Goal: Use online tool/utility: Utilize a website feature to perform a specific function

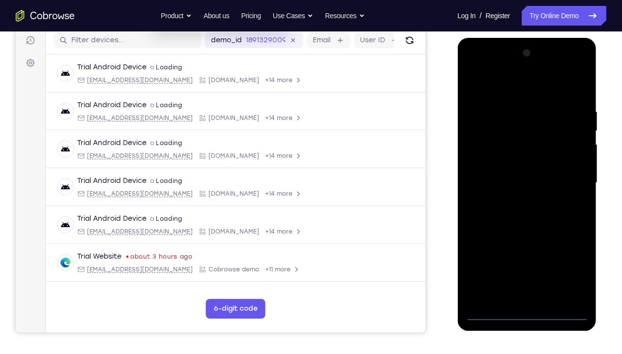
click at [527, 263] on div at bounding box center [527, 182] width 124 height 275
click at [576, 263] on div at bounding box center [527, 182] width 124 height 275
click at [508, 91] on div at bounding box center [527, 182] width 124 height 275
click at [568, 181] on div at bounding box center [527, 182] width 124 height 275
click at [515, 199] on div at bounding box center [527, 182] width 124 height 275
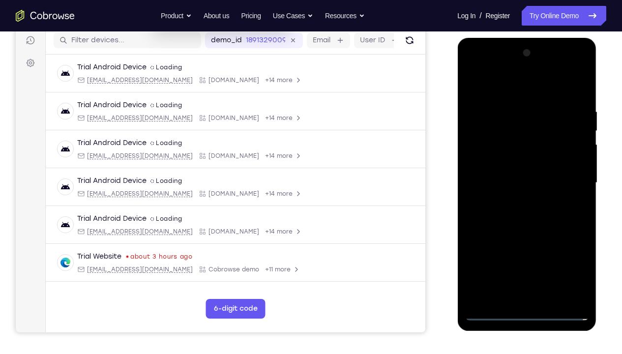
click at [507, 171] on div at bounding box center [527, 182] width 124 height 275
click at [504, 163] on div at bounding box center [527, 182] width 124 height 275
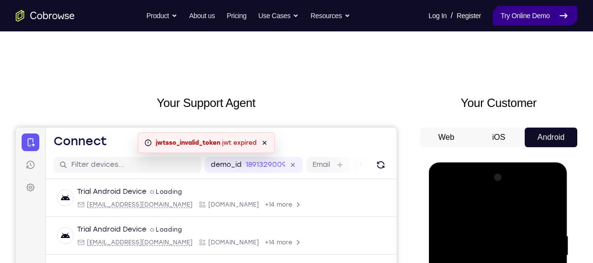
click at [525, 13] on link "Try Online Demo" at bounding box center [535, 16] width 85 height 20
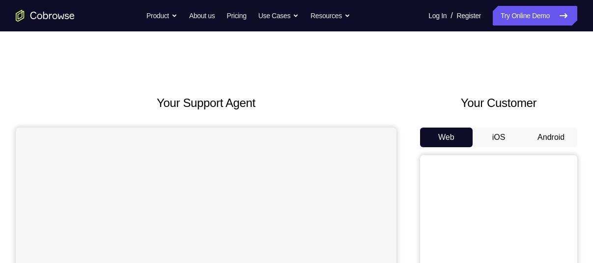
click at [556, 141] on button "Android" at bounding box center [551, 138] width 53 height 20
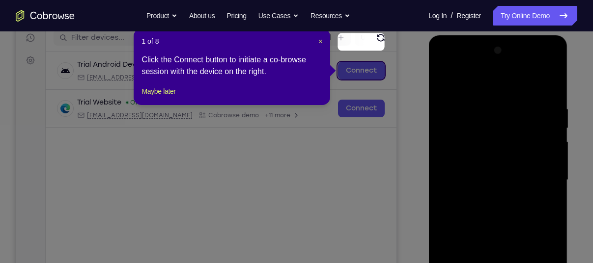
scroll to position [122, 0]
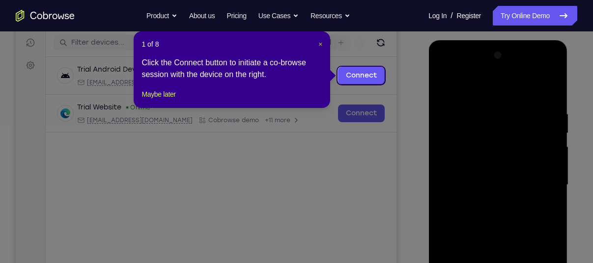
click at [319, 46] on span "×" at bounding box center [321, 44] width 4 height 8
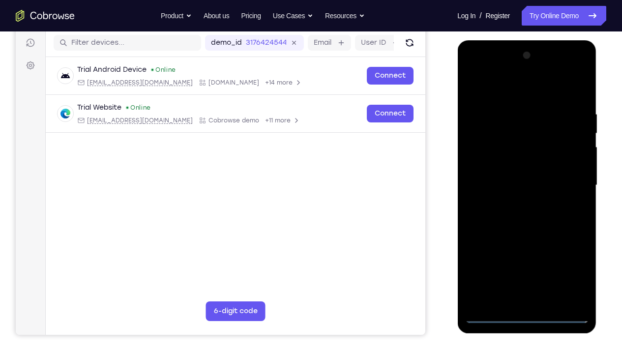
click at [528, 263] on div at bounding box center [527, 185] width 124 height 275
click at [570, 263] on div at bounding box center [527, 185] width 124 height 275
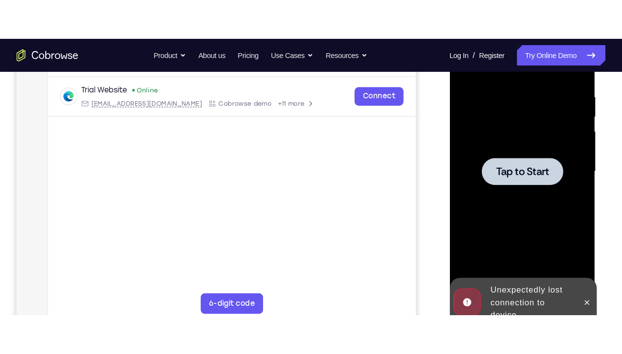
scroll to position [181, 0]
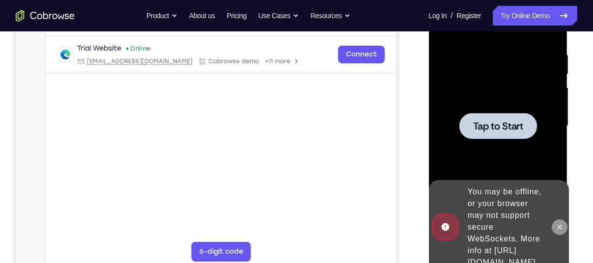
click at [559, 224] on icon at bounding box center [559, 228] width 8 height 8
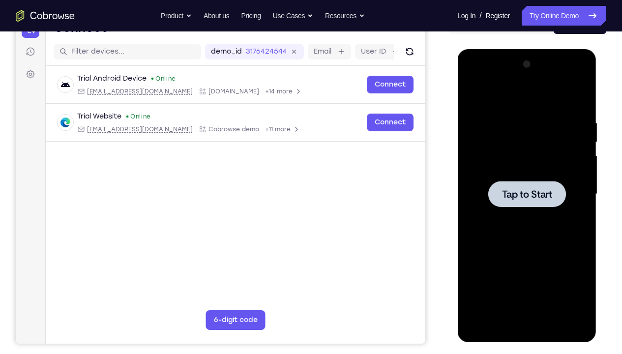
scroll to position [116, 0]
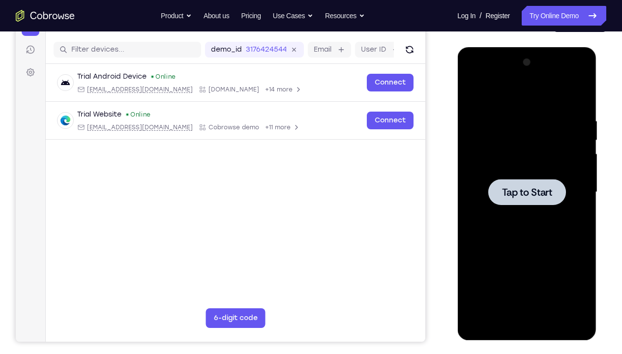
click at [522, 128] on div at bounding box center [527, 192] width 124 height 275
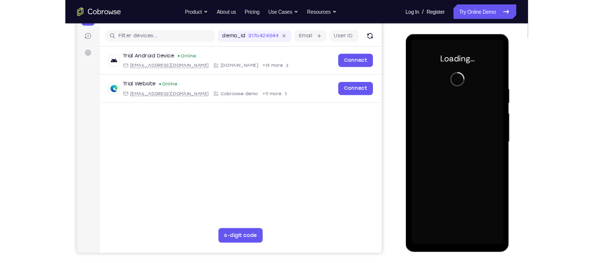
scroll to position [117, 0]
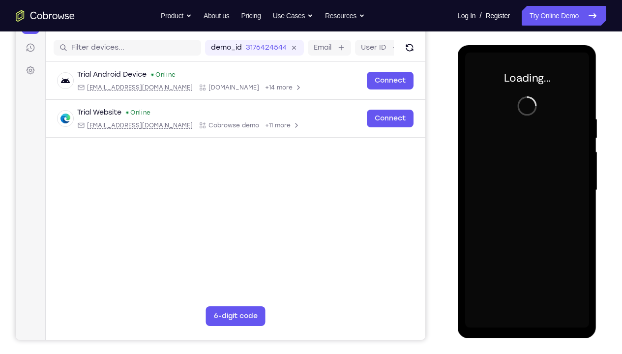
click at [522, 128] on div at bounding box center [527, 190] width 124 height 275
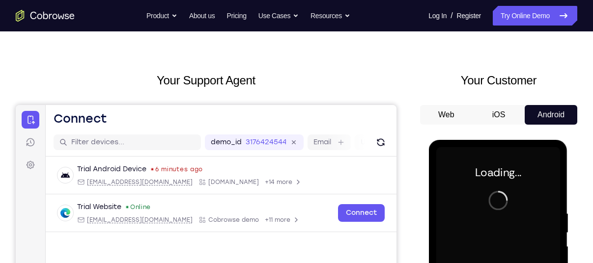
scroll to position [22, 0]
click at [448, 111] on button "Web" at bounding box center [446, 116] width 53 height 20
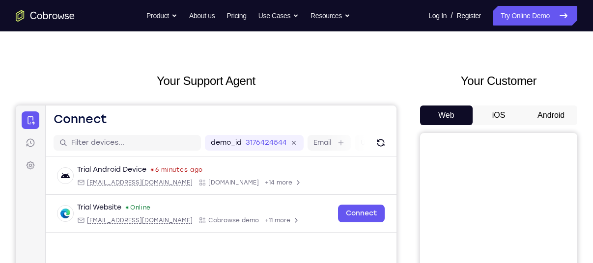
click at [493, 117] on button "iOS" at bounding box center [499, 116] width 53 height 20
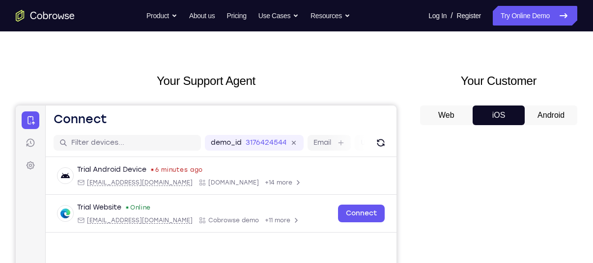
click at [555, 114] on button "Android" at bounding box center [551, 116] width 53 height 20
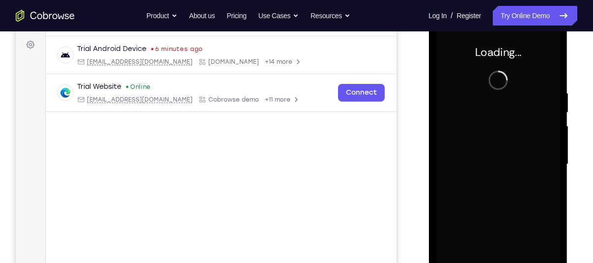
scroll to position [147, 0]
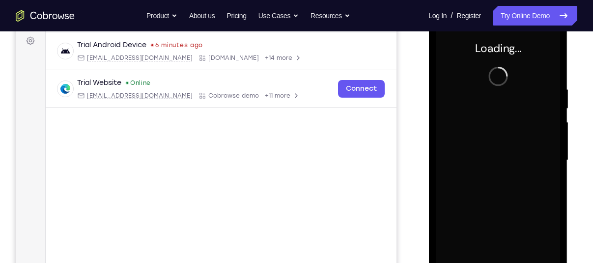
click at [411, 142] on div "Your Support Agent Your Customer Web iOS Android" at bounding box center [297, 128] width 562 height 363
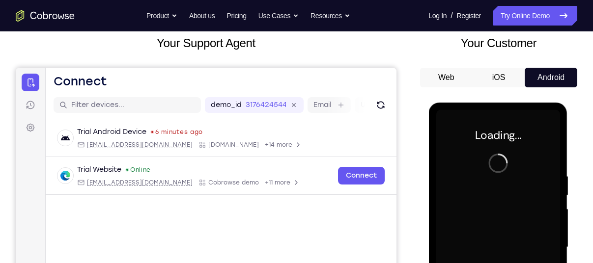
scroll to position [60, 0]
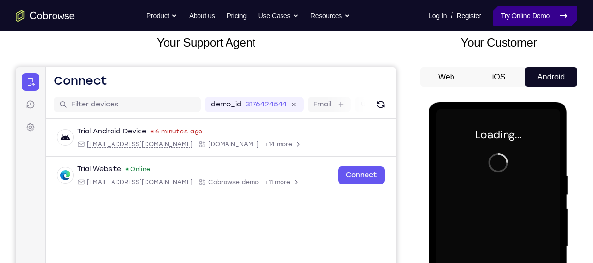
click at [536, 12] on link "Try Online Demo" at bounding box center [535, 16] width 85 height 20
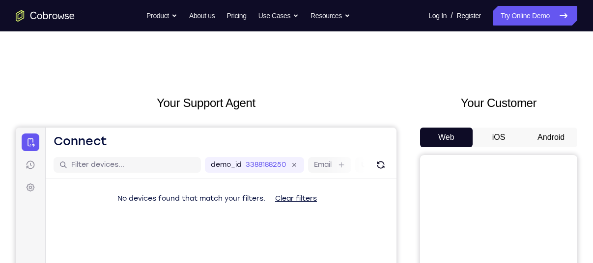
click at [545, 140] on button "Android" at bounding box center [551, 138] width 53 height 20
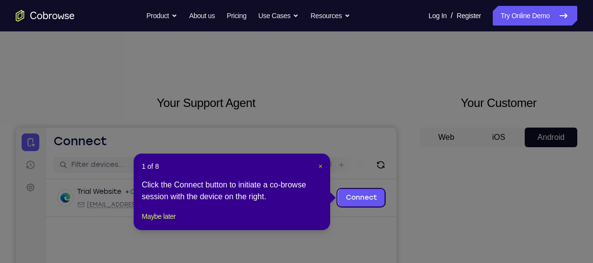
click at [321, 163] on span "×" at bounding box center [321, 167] width 4 height 8
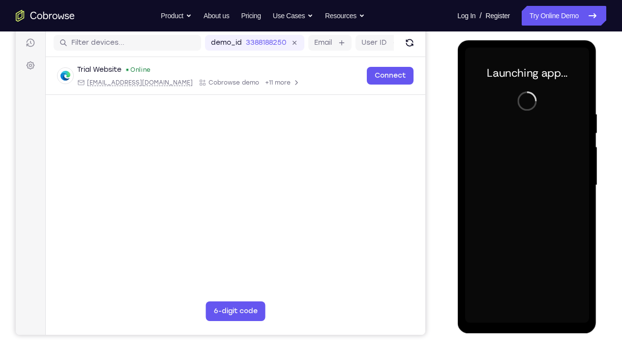
scroll to position [123, 0]
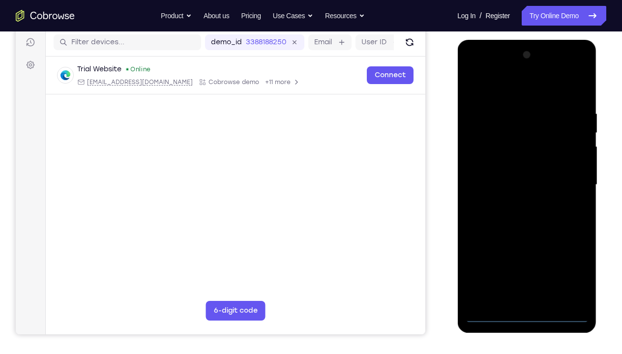
click at [528, 263] on div at bounding box center [527, 184] width 124 height 275
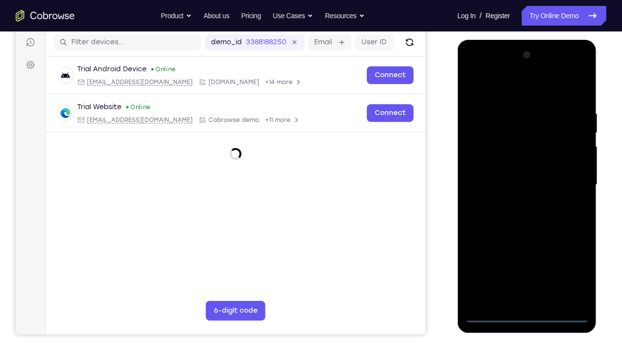
click at [566, 263] on div at bounding box center [527, 184] width 124 height 275
click at [495, 89] on div at bounding box center [527, 184] width 124 height 275
click at [564, 177] on div at bounding box center [527, 184] width 124 height 275
click at [514, 204] on div at bounding box center [527, 184] width 124 height 275
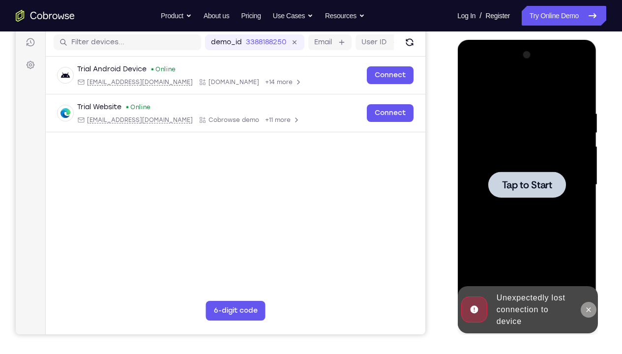
click at [583, 263] on button at bounding box center [588, 310] width 16 height 16
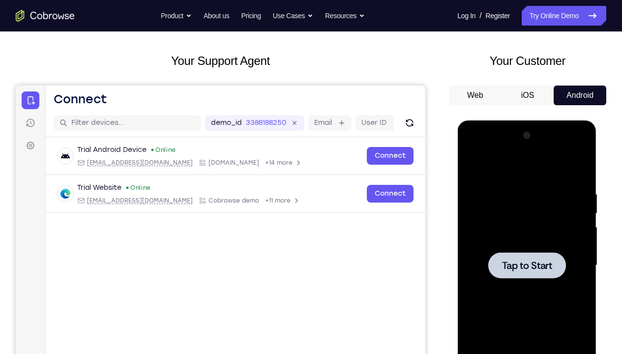
scroll to position [44, 0]
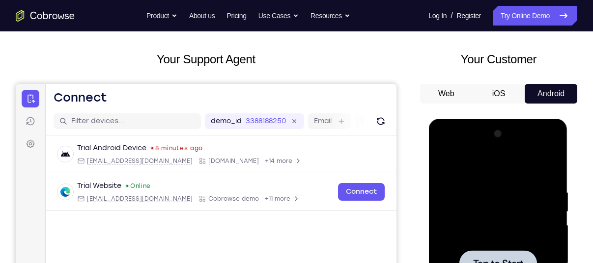
click at [474, 196] on div at bounding box center [498, 263] width 124 height 275
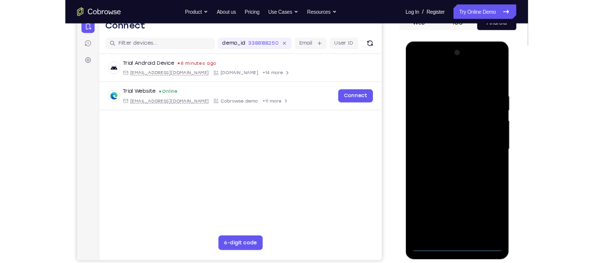
scroll to position [106, 0]
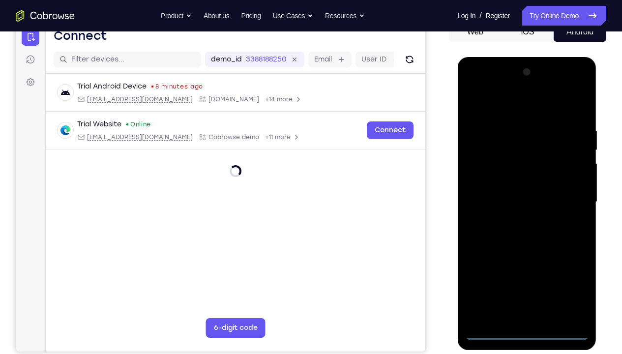
click at [527, 263] on div at bounding box center [527, 201] width 124 height 275
click at [528, 263] on div at bounding box center [527, 201] width 124 height 275
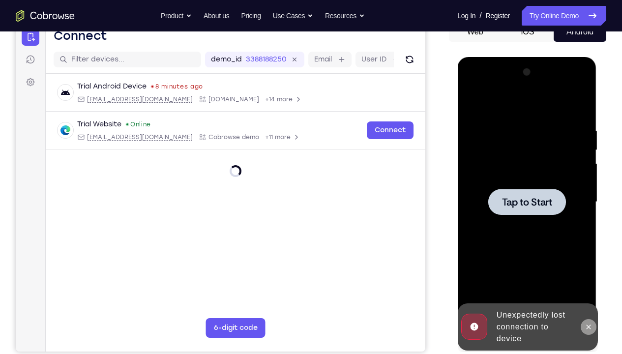
click at [586, 263] on icon at bounding box center [588, 326] width 4 height 4
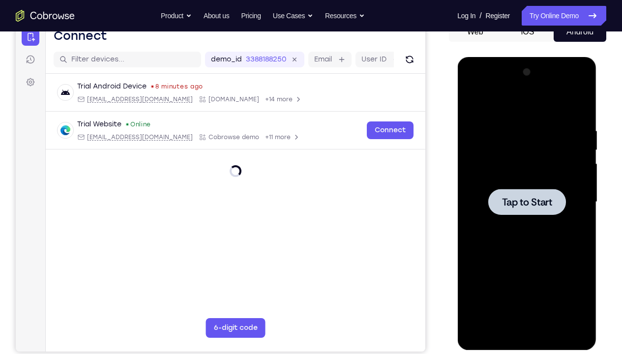
click at [554, 263] on div at bounding box center [527, 201] width 124 height 275
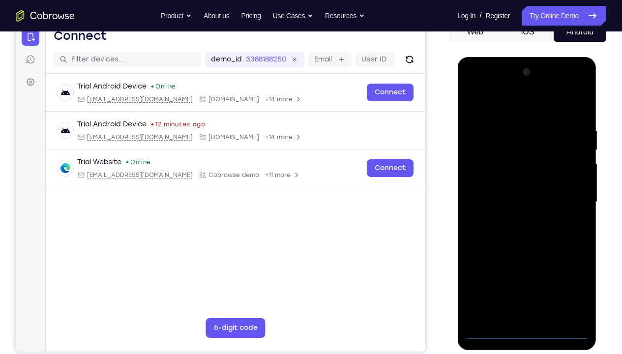
click at [525, 263] on div at bounding box center [527, 201] width 124 height 275
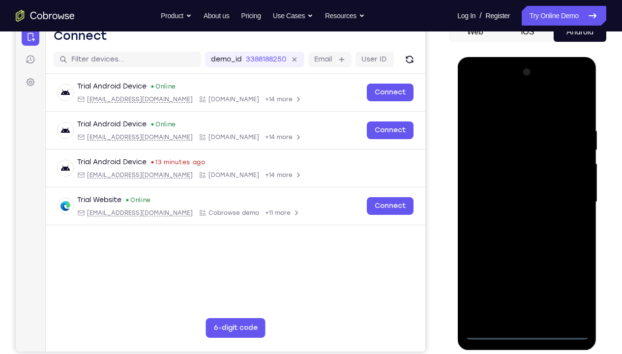
click at [569, 263] on div at bounding box center [527, 201] width 124 height 275
click at [496, 113] on div at bounding box center [527, 201] width 124 height 275
click at [567, 192] on div at bounding box center [527, 201] width 124 height 275
click at [513, 223] on div at bounding box center [527, 201] width 124 height 275
click at [494, 191] on div at bounding box center [527, 201] width 124 height 275
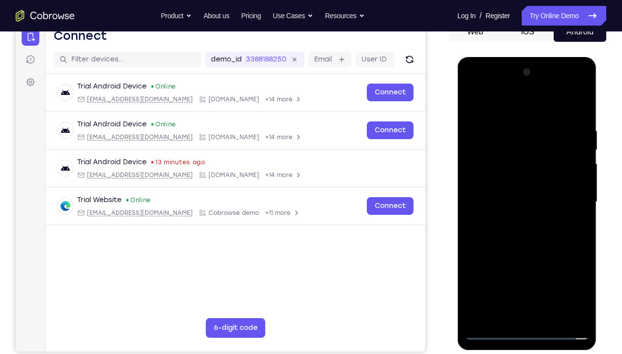
click at [498, 189] on div at bounding box center [527, 201] width 124 height 275
click at [514, 201] on div at bounding box center [527, 201] width 124 height 275
click at [527, 234] on div at bounding box center [527, 201] width 124 height 275
click at [580, 117] on div at bounding box center [527, 201] width 124 height 275
drag, startPoint x: 482, startPoint y: 102, endPoint x: 596, endPoint y: 110, distance: 114.3
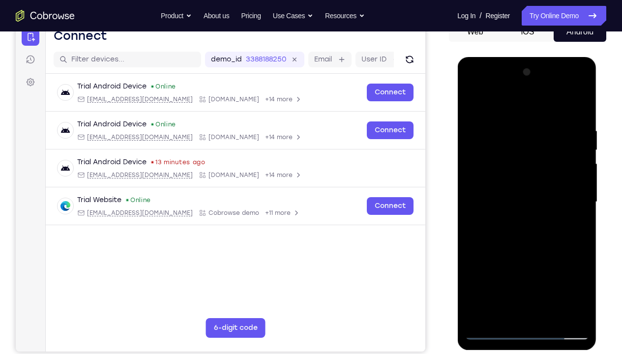
click at [593, 110] on div at bounding box center [527, 204] width 140 height 295
click at [584, 263] on div at bounding box center [527, 201] width 124 height 275
click at [549, 263] on div at bounding box center [527, 201] width 124 height 275
click at [527, 252] on div at bounding box center [527, 201] width 124 height 275
click at [582, 145] on div at bounding box center [527, 201] width 124 height 275
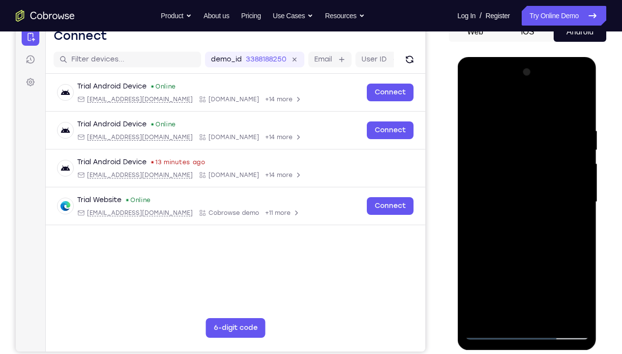
click at [582, 148] on div at bounding box center [527, 201] width 124 height 275
click at [470, 147] on div at bounding box center [527, 201] width 124 height 275
click at [470, 148] on div at bounding box center [527, 201] width 124 height 275
click at [478, 132] on div at bounding box center [527, 201] width 124 height 275
click at [525, 142] on div at bounding box center [527, 201] width 124 height 275
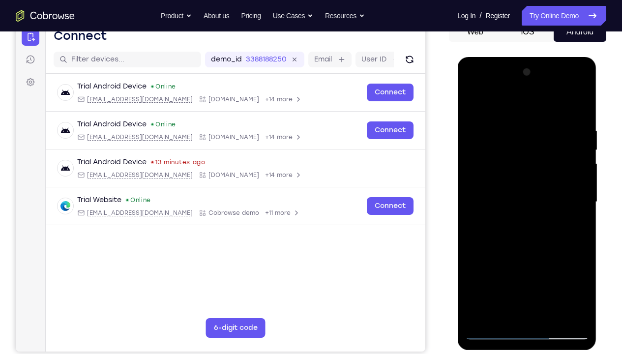
click at [502, 263] on div at bounding box center [527, 201] width 124 height 275
drag, startPoint x: 519, startPoint y: 295, endPoint x: 518, endPoint y: 255, distance: 39.8
click at [518, 255] on div at bounding box center [527, 201] width 124 height 275
drag, startPoint x: 518, startPoint y: 294, endPoint x: 515, endPoint y: 239, distance: 54.6
click at [515, 239] on div at bounding box center [527, 201] width 124 height 275
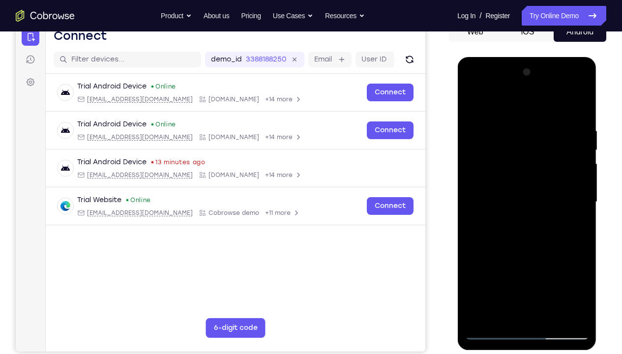
drag, startPoint x: 521, startPoint y: 295, endPoint x: 516, endPoint y: 251, distance: 44.5
click at [516, 251] on div at bounding box center [527, 201] width 124 height 275
drag, startPoint x: 520, startPoint y: 295, endPoint x: 517, endPoint y: 249, distance: 46.3
click at [517, 249] on div at bounding box center [527, 201] width 124 height 275
drag, startPoint x: 521, startPoint y: 292, endPoint x: 520, endPoint y: 245, distance: 46.7
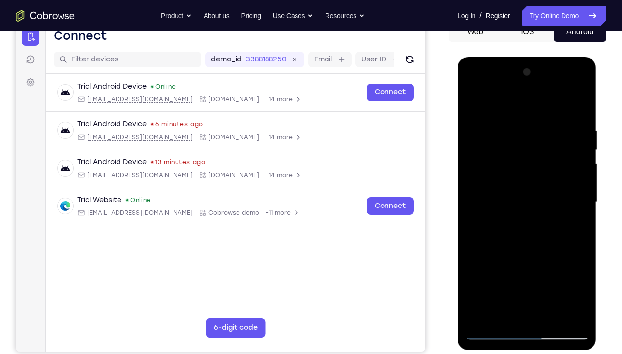
click at [520, 245] on div at bounding box center [527, 201] width 124 height 275
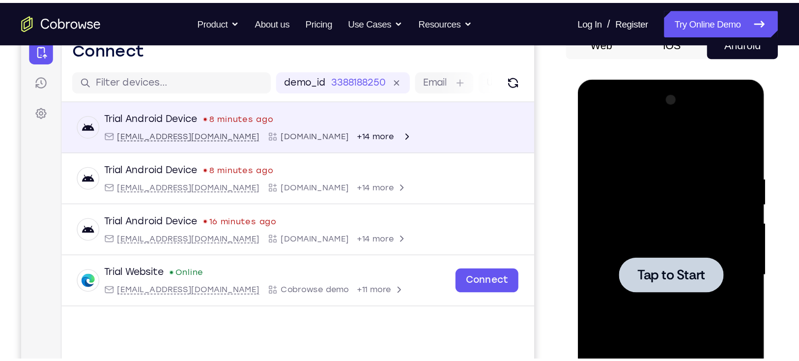
scroll to position [106, 0]
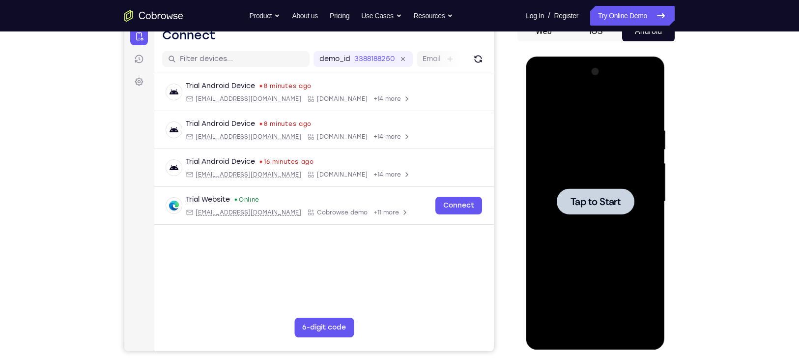
click at [587, 117] on div at bounding box center [595, 201] width 124 height 275
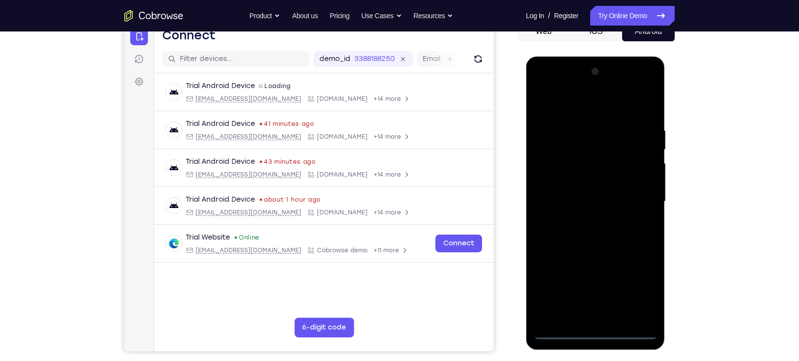
click at [593, 263] on div at bounding box center [595, 201] width 124 height 275
click at [564, 114] on div at bounding box center [595, 201] width 124 height 275
click at [549, 174] on div at bounding box center [595, 201] width 124 height 275
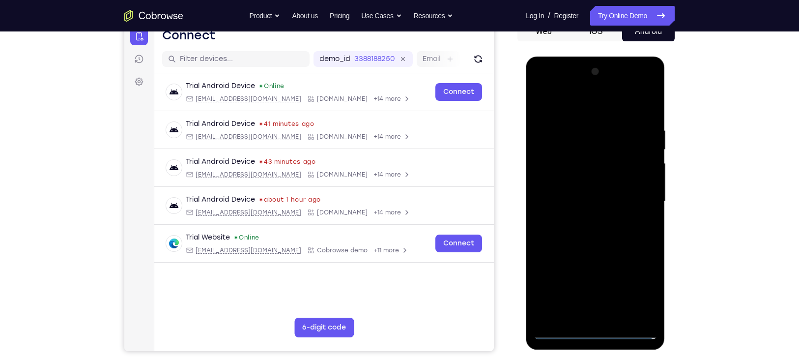
click at [569, 204] on div at bounding box center [595, 201] width 124 height 275
click at [569, 202] on div at bounding box center [595, 201] width 124 height 275
click at [561, 169] on div at bounding box center [595, 201] width 124 height 275
click at [565, 195] on div at bounding box center [595, 201] width 124 height 275
click at [577, 210] on div at bounding box center [595, 201] width 124 height 275
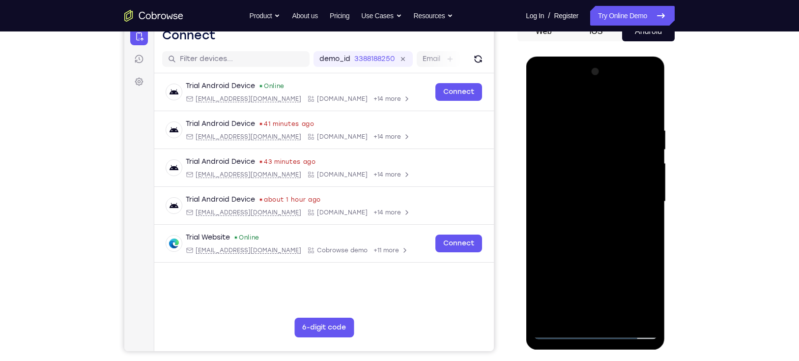
drag, startPoint x: 620, startPoint y: 274, endPoint x: 624, endPoint y: 240, distance: 34.1
click at [593, 240] on div at bounding box center [595, 201] width 124 height 275
click at [593, 263] on div at bounding box center [595, 201] width 124 height 275
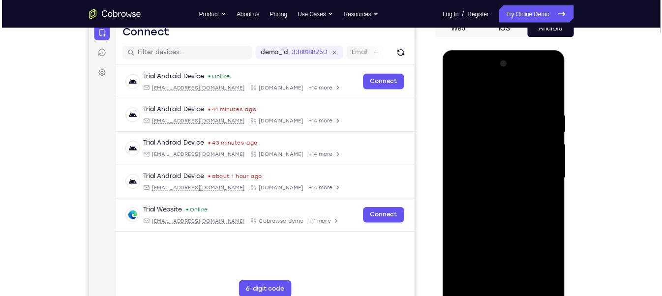
scroll to position [106, 0]
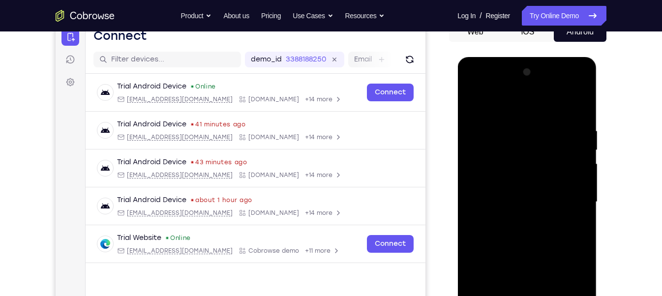
click at [493, 115] on div at bounding box center [527, 201] width 124 height 275
click at [549, 139] on div at bounding box center [527, 201] width 124 height 275
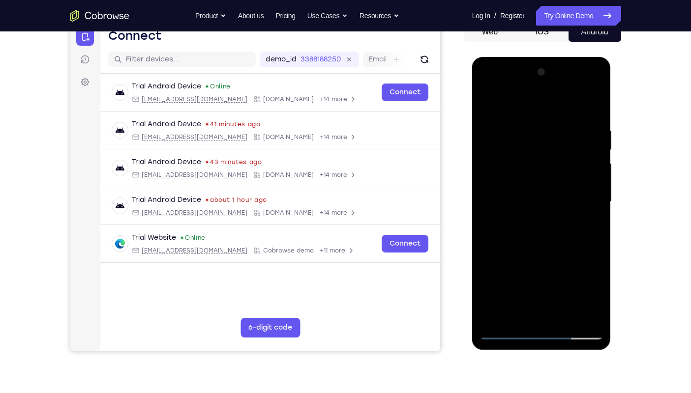
click at [593, 100] on div at bounding box center [541, 201] width 124 height 275
click at [550, 184] on div at bounding box center [541, 201] width 124 height 275
click at [486, 107] on div at bounding box center [541, 201] width 124 height 275
click at [572, 241] on div at bounding box center [541, 201] width 124 height 275
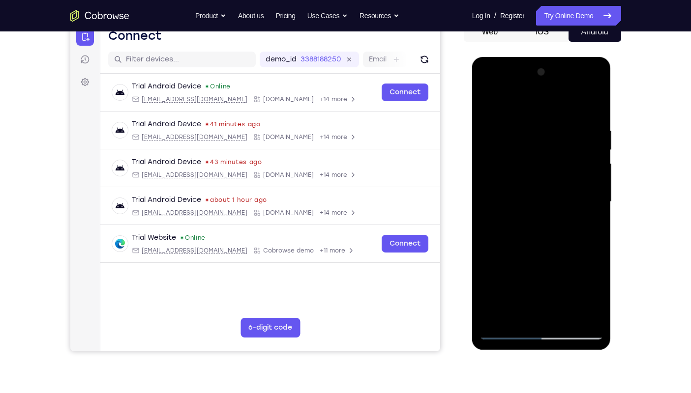
click at [490, 247] on div at bounding box center [541, 201] width 124 height 275
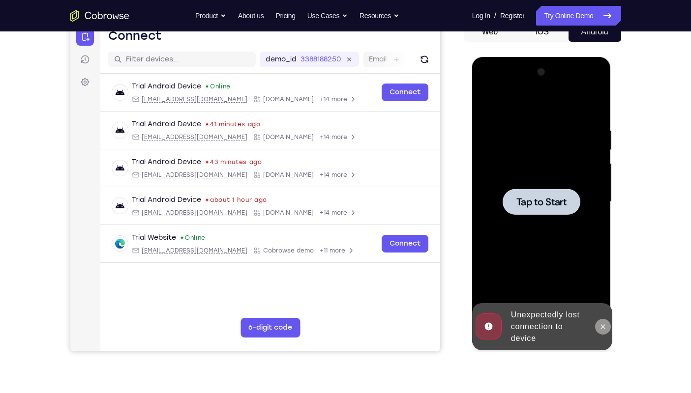
click at [593, 263] on icon at bounding box center [603, 327] width 8 height 8
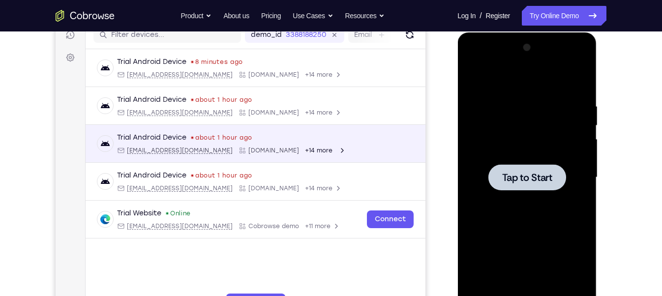
scroll to position [132, 0]
